Goal: Information Seeking & Learning: Understand process/instructions

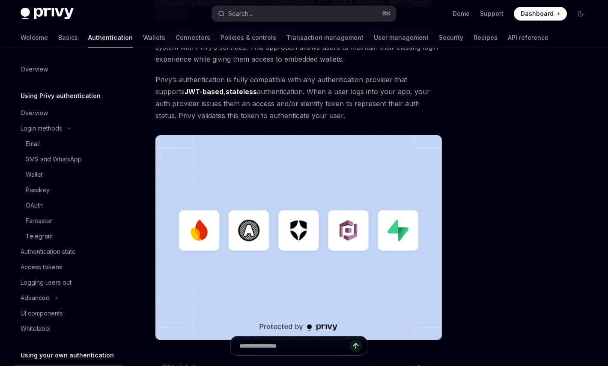
scroll to position [251, 0]
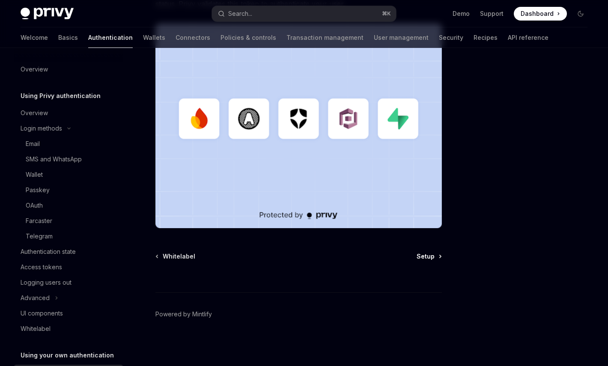
click at [437, 255] on link "Setup" at bounding box center [429, 256] width 24 height 9
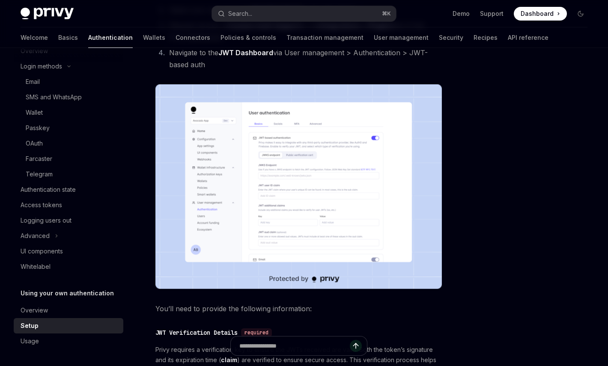
scroll to position [260, 0]
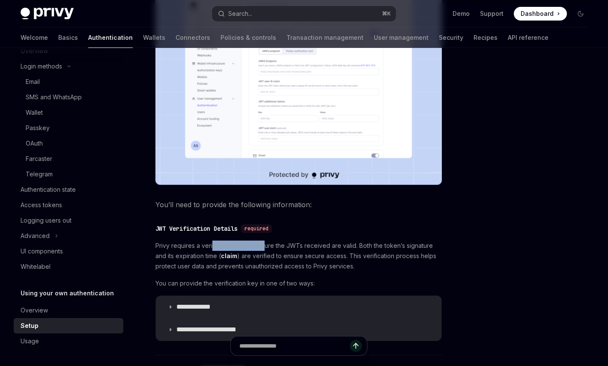
drag, startPoint x: 212, startPoint y: 245, endPoint x: 264, endPoint y: 245, distance: 51.8
click at [264, 245] on span "Privy requires a verification key to ensure the JWTs received are valid. Both t…" at bounding box center [299, 256] width 287 height 31
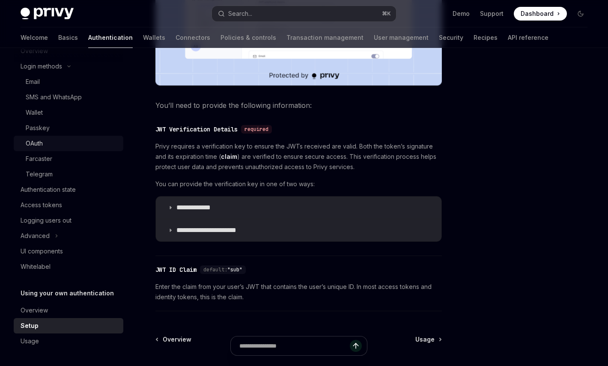
click at [38, 138] on link "OAuth" at bounding box center [69, 143] width 110 height 15
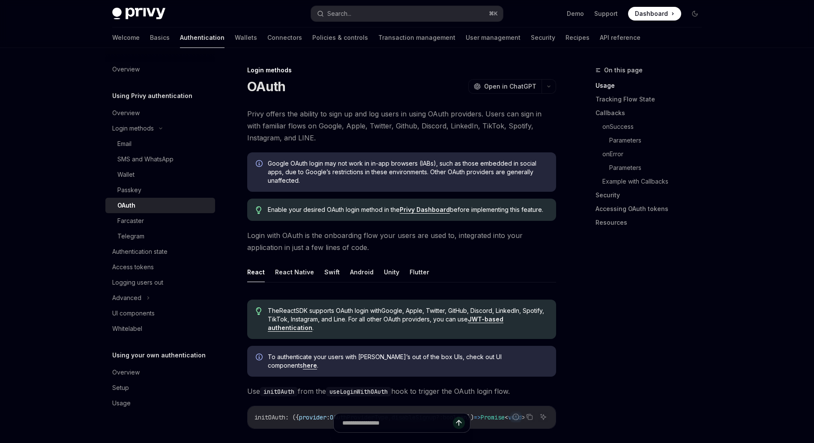
type textarea "*"
